Goal: Find specific page/section

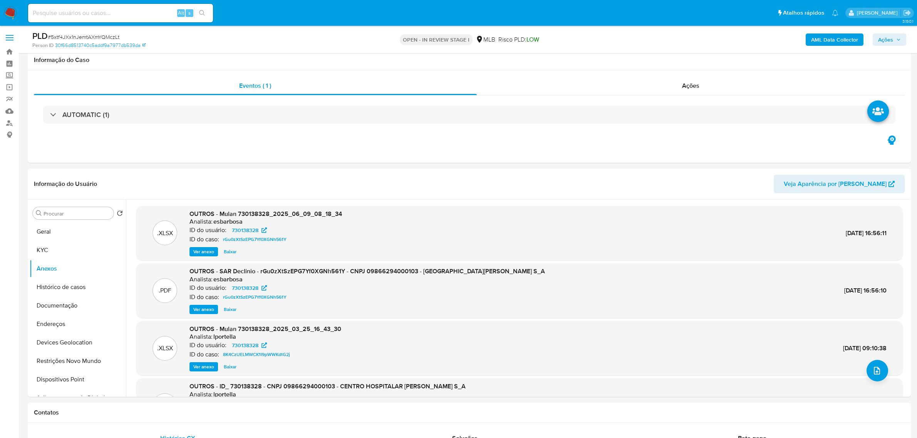
scroll to position [96, 0]
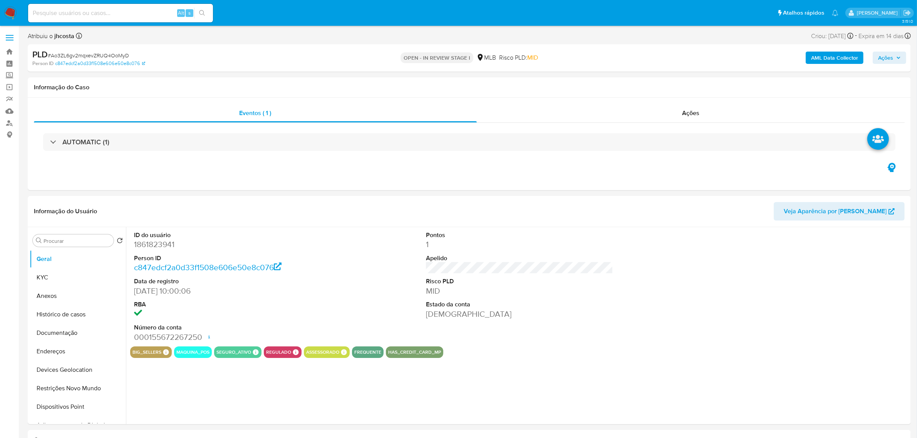
select select "10"
